Goal: Information Seeking & Learning: Learn about a topic

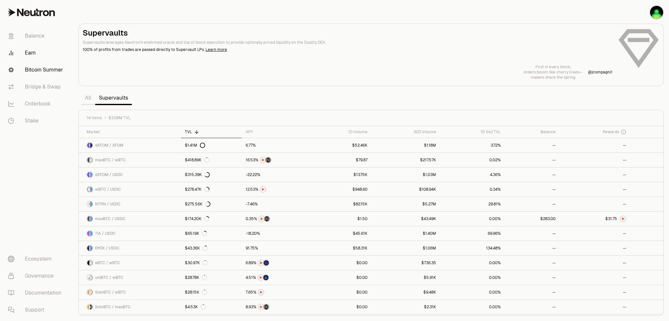
click at [35, 72] on link "Bitcoin Summer" at bounding box center [37, 69] width 68 height 17
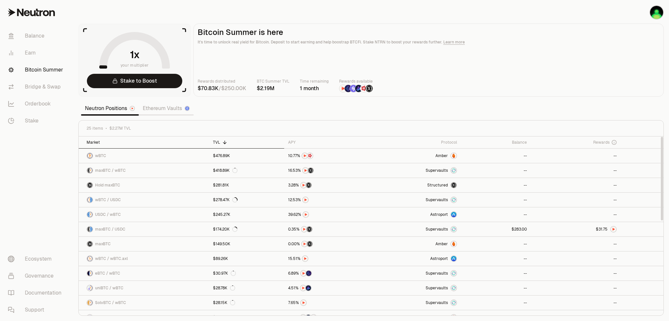
click at [118, 143] on div "Market" at bounding box center [146, 142] width 119 height 5
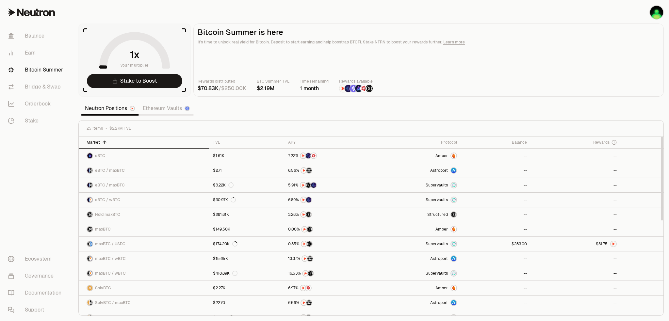
click at [119, 142] on div "Market" at bounding box center [146, 142] width 119 height 5
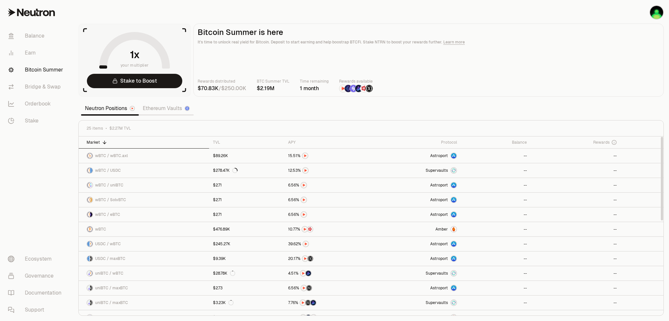
click at [146, 141] on div "Market" at bounding box center [146, 142] width 119 height 5
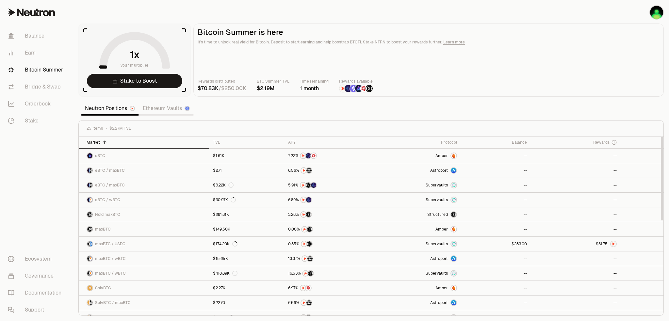
click at [147, 141] on div "Market" at bounding box center [146, 142] width 119 height 5
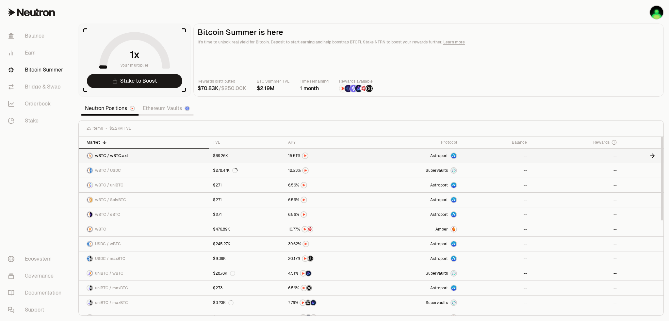
click at [115, 154] on span "wBTC / wBTC.axl" at bounding box center [111, 155] width 33 height 5
click at [341, 112] on section "your multiplier Stake to Boost Bitcoin Summer is here It's time to unlock real …" at bounding box center [371, 160] width 596 height 321
click at [300, 105] on section "your multiplier Stake to Boost Bitcoin Summer is here It's time to unlock real …" at bounding box center [371, 160] width 596 height 321
click at [165, 112] on link "Ethereum Vaults" at bounding box center [166, 108] width 55 height 13
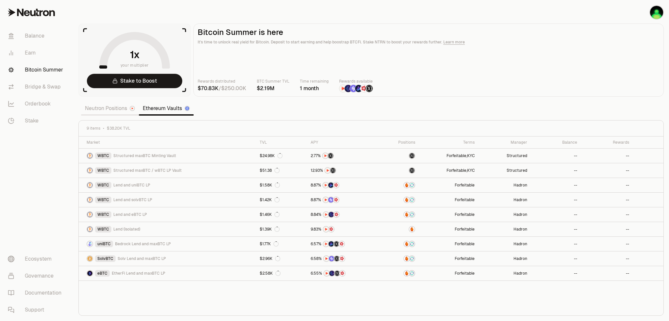
click at [119, 111] on link "Neutron Positions" at bounding box center [110, 108] width 58 height 13
